Goal: Navigation & Orientation: Find specific page/section

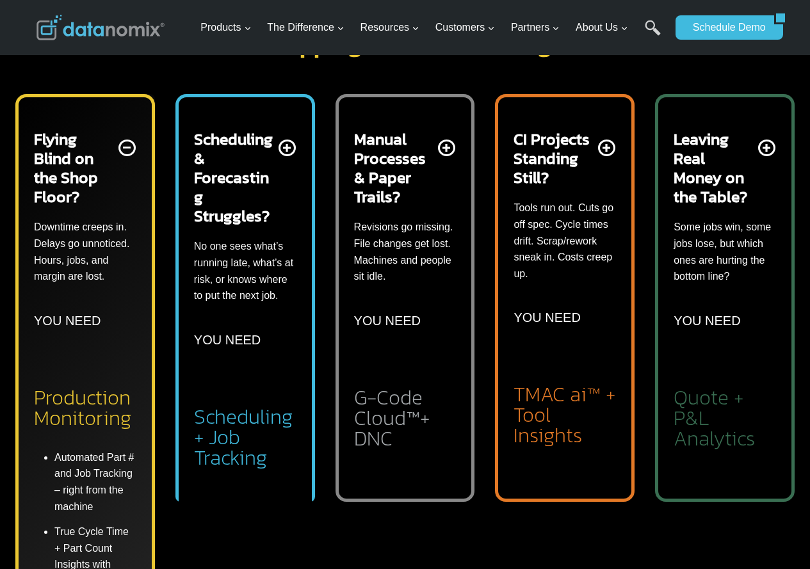
scroll to position [384, 0]
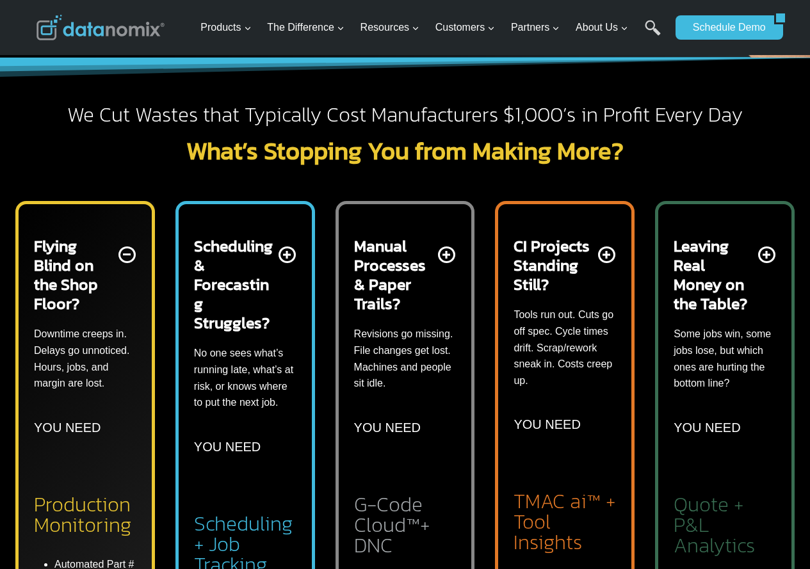
click at [736, 339] on p "Some jobs win, some jobs lose, but which ones are hurting the bottom line?" at bounding box center [725, 358] width 102 height 65
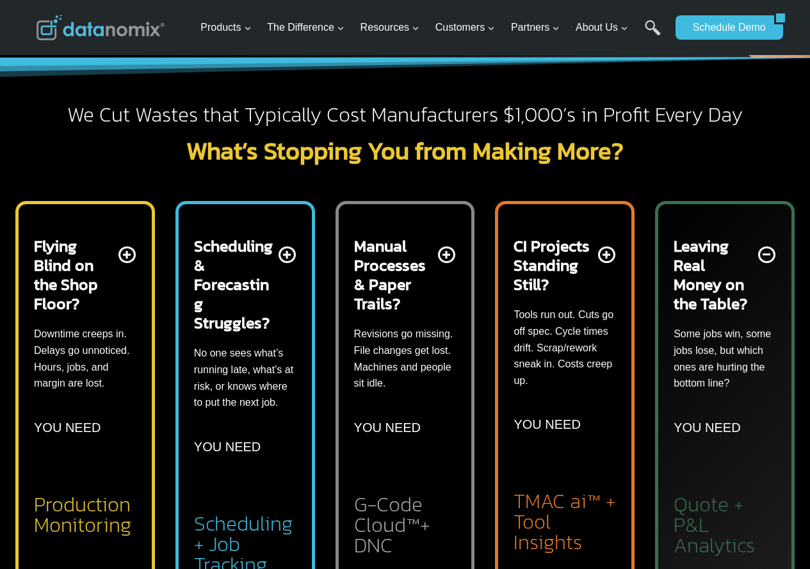
click at [243, 355] on p "No one sees what’s running late, what’s at risk, or knows where to put the next…" at bounding box center [245, 377] width 102 height 65
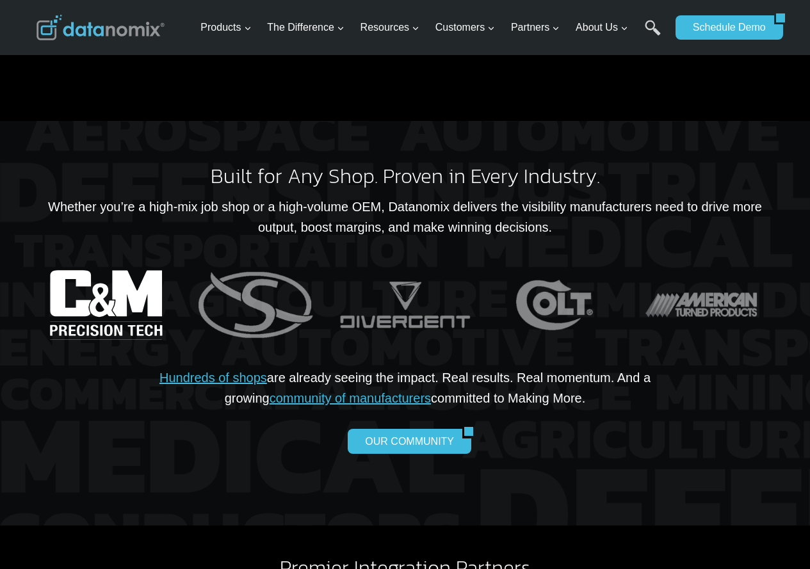
scroll to position [2946, 0]
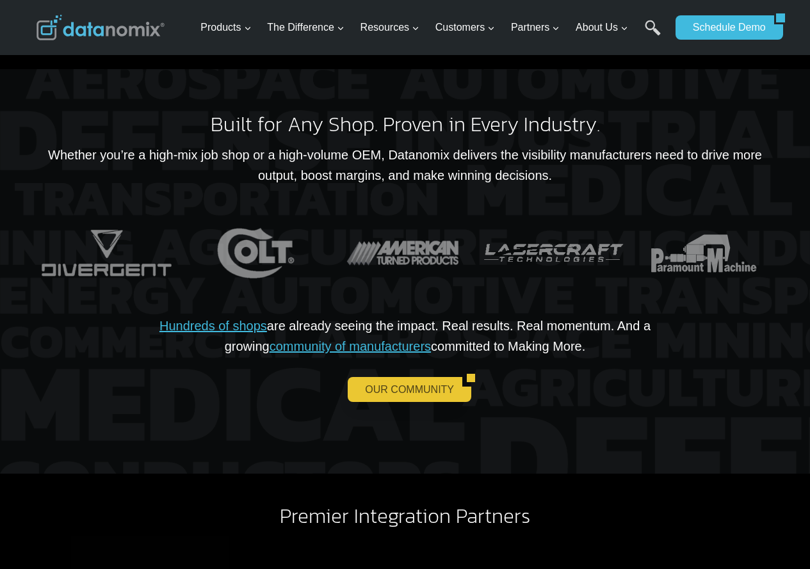
click at [376, 377] on link "OUR COMMUNITY" at bounding box center [405, 389] width 115 height 24
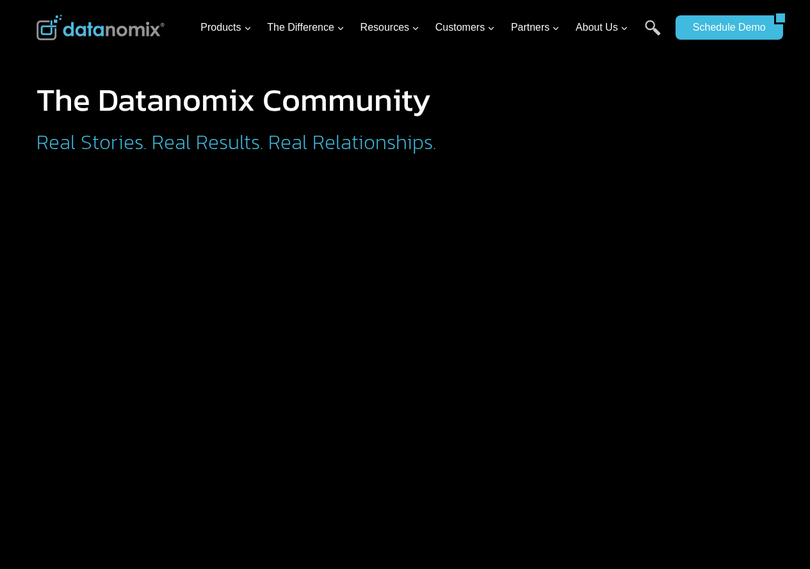
click at [603, 134] on div at bounding box center [668, 131] width 211 height 94
